Goal: Answer question/provide support

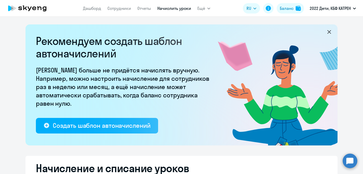
select select "50"
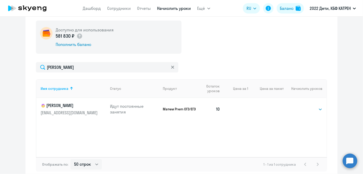
type input "[PERSON_NAME]"
click at [73, 105] on p "[PERSON_NAME]" at bounding box center [70, 106] width 58 height 6
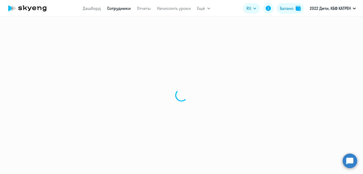
select select "math"
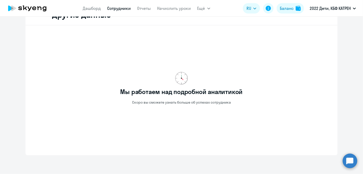
scroll to position [189, 0]
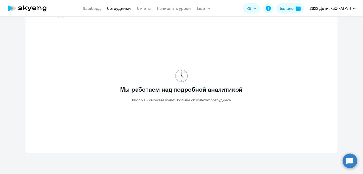
click at [352, 161] on circle at bounding box center [350, 161] width 15 height 15
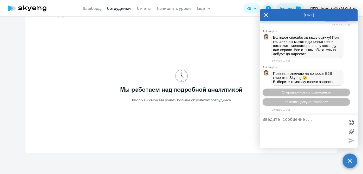
scroll to position [63087, 0]
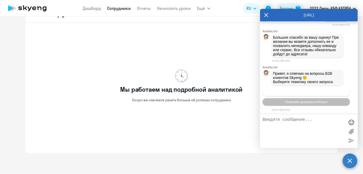
click at [297, 94] on span "Операционное сопровождение" at bounding box center [306, 93] width 49 height 4
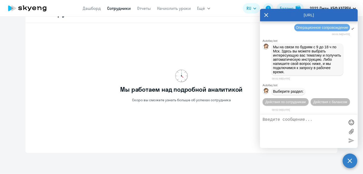
scroll to position [63179, 0]
click at [282, 104] on span "Действия по сотрудникам" at bounding box center [286, 102] width 40 height 4
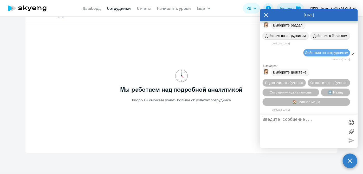
scroll to position [63256, 0]
click at [283, 94] on button "Сотруднику нужна помощь" at bounding box center [291, 93] width 56 height 8
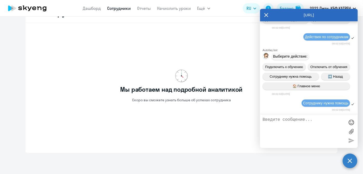
scroll to position [63272, 0]
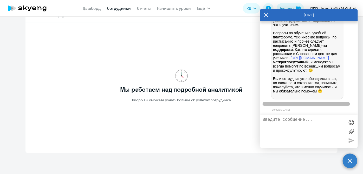
click at [297, 127] on textarea at bounding box center [304, 132] width 82 height 28
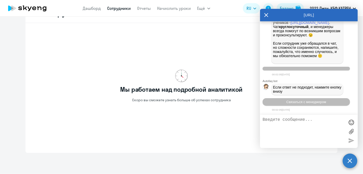
scroll to position [63436, 0]
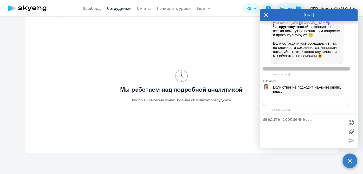
click at [308, 101] on span "Связаться с менеджером" at bounding box center [306, 102] width 40 height 4
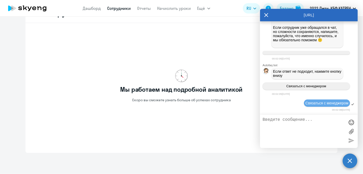
scroll to position [63452, 0]
click at [305, 126] on textarea at bounding box center [304, 132] width 82 height 28
paste textarea "37462675 [PERSON_NAME]"
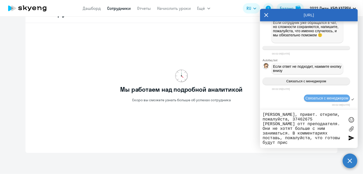
scroll to position [0, 0]
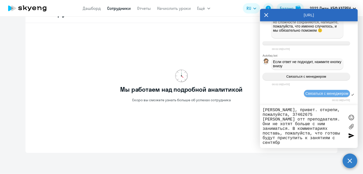
type textarea "[PERSON_NAME], привет. открепи, пожалуйста, 37462675 [PERSON_NAME] отт преподаа…"
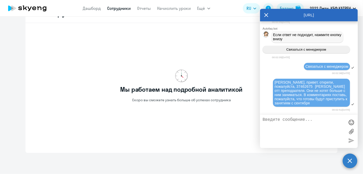
scroll to position [63493, 0]
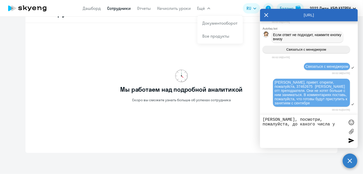
paste textarea "16847405 [PERSON_NAME] [PERSON_NAME]"
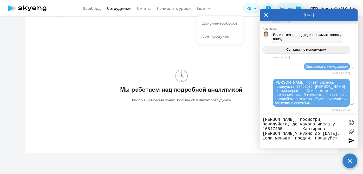
type textarea "[PERSON_NAME], посмотри, пожалуйста, до какого числа у 16847405 Каптирмов [PERS…"
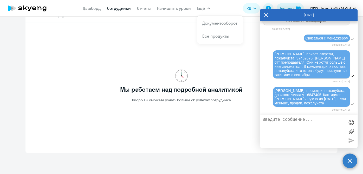
scroll to position [63526, 0]
